Goal: Navigation & Orientation: Go to known website

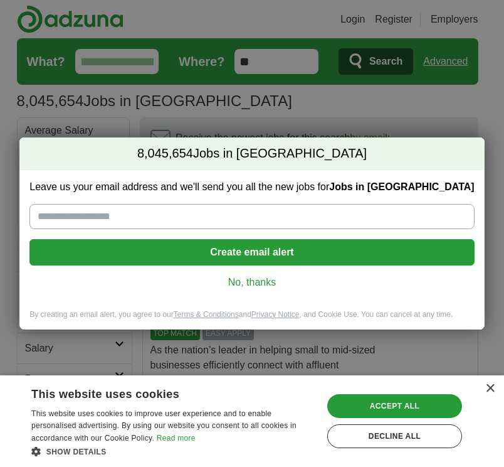
click at [246, 281] on link "No, thanks" at bounding box center [252, 282] width 425 height 14
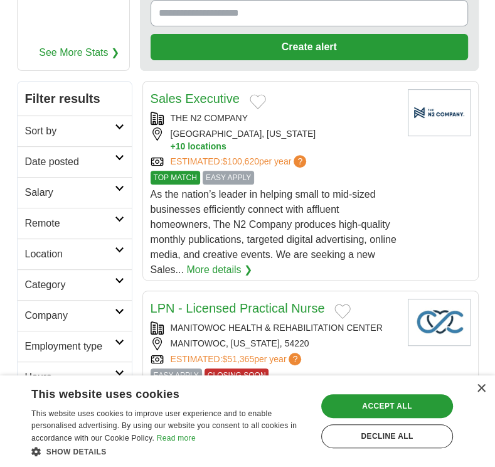
scroll to position [124, 0]
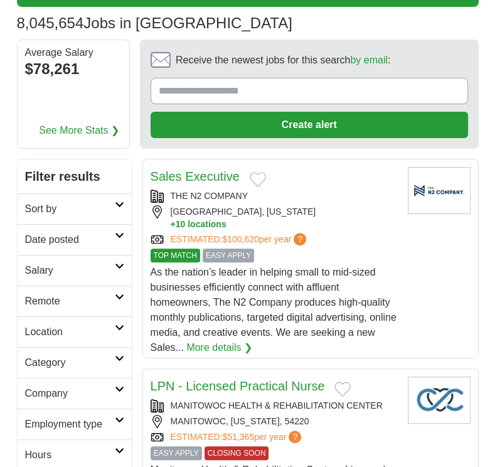
scroll to position [32, 0]
